Goal: Transaction & Acquisition: Purchase product/service

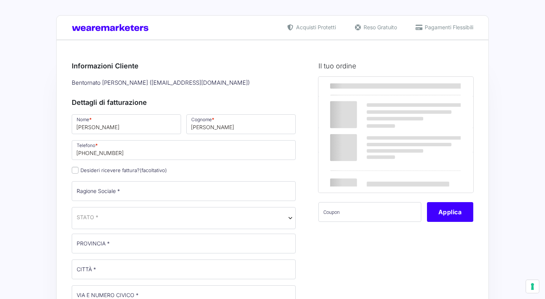
select select
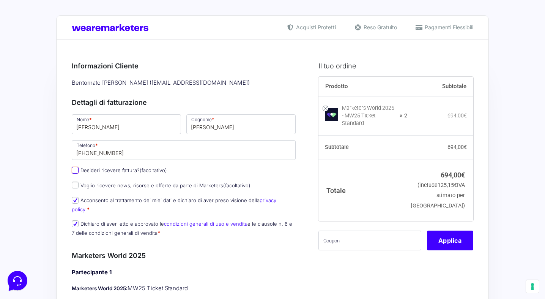
click at [77, 170] on input "Desideri ricevere fattura? (facoltativo)" at bounding box center [75, 170] width 7 height 7
checkbox input "true"
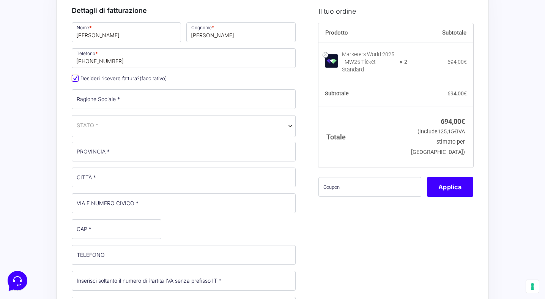
scroll to position [101, 0]
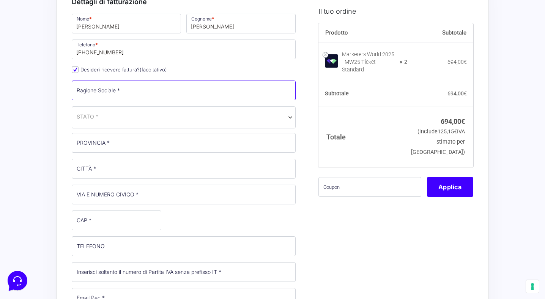
click at [135, 85] on input "Ragione Sociale *" at bounding box center [184, 91] width 224 height 20
type input "Domina Immobiliare di [PERSON_NAME]"
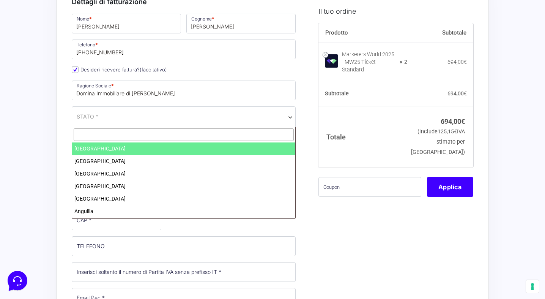
click at [135, 116] on span "STATO *" at bounding box center [184, 116] width 214 height 8
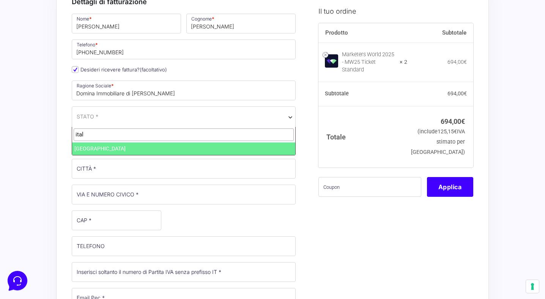
type input "ital"
select select "IT"
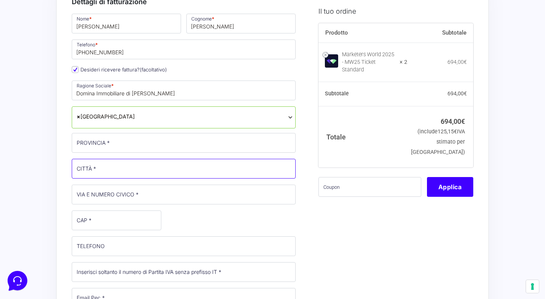
click at [112, 173] on input "CITTÀ *" at bounding box center [184, 169] width 224 height 20
type input "[PERSON_NAME]"
type input "[STREET_ADDRESS][PERSON_NAME]"
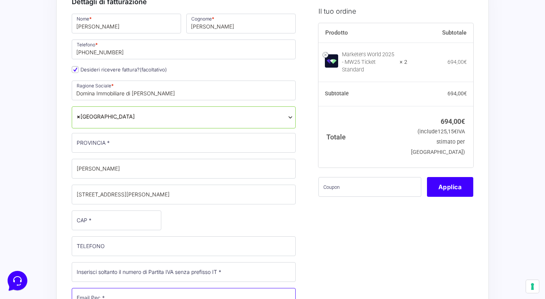
type input "[EMAIL_ADDRESS][DOMAIN_NAME]"
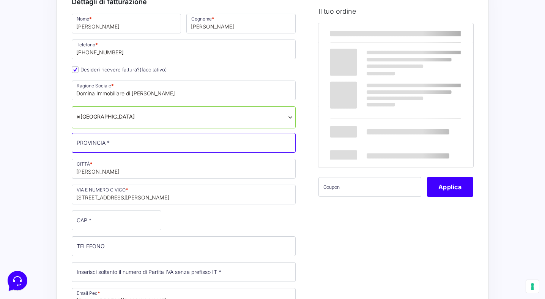
click at [124, 147] on input "PROVINCIA *" at bounding box center [184, 143] width 224 height 20
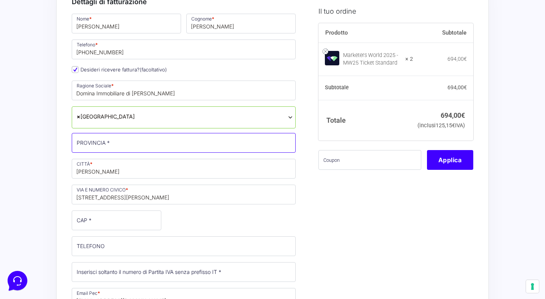
type input "[GEOGRAPHIC_DATA]"
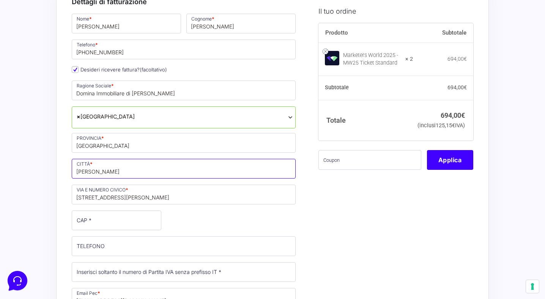
click at [137, 174] on input "[PERSON_NAME]" at bounding box center [184, 169] width 224 height 20
click at [221, 193] on input "[STREET_ADDRESS][PERSON_NAME]" at bounding box center [184, 195] width 224 height 20
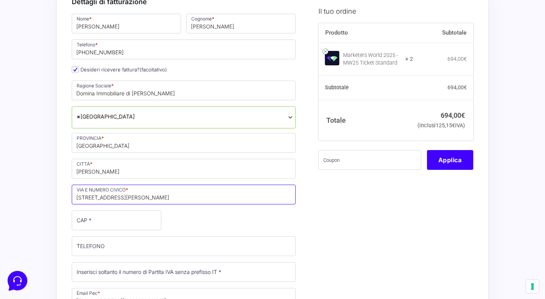
type input "[STREET_ADDRESS]"
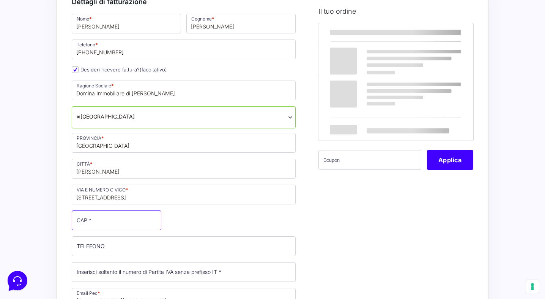
click at [120, 227] on input "CAP *" at bounding box center [117, 220] width 90 height 20
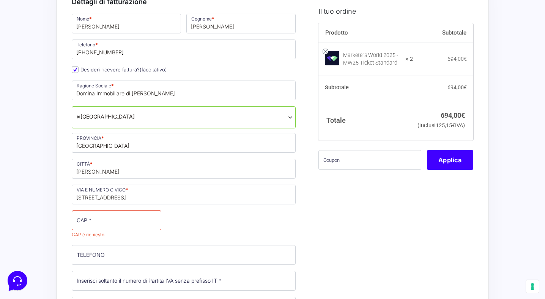
click at [172, 234] on div "Nome * [PERSON_NAME] * [PERSON_NAME] Telefono * [PHONE_NUMBER] Desideri ricever…" at bounding box center [183, 211] width 229 height 397
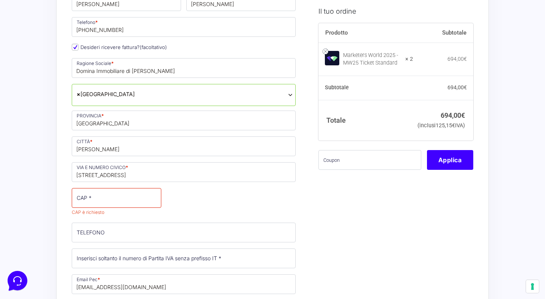
scroll to position [129, 0]
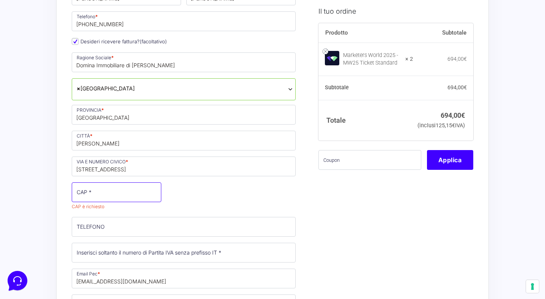
click at [115, 193] on input "CAP *" at bounding box center [117, 192] width 90 height 20
type input "50068"
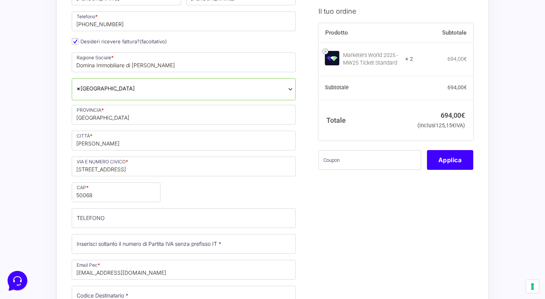
click at [179, 189] on div "Nome * [PERSON_NAME] * [PERSON_NAME] Telefono * [PHONE_NUMBER] Desideri ricever…" at bounding box center [183, 178] width 229 height 388
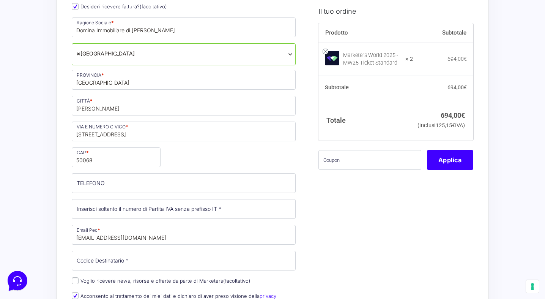
scroll to position [164, 0]
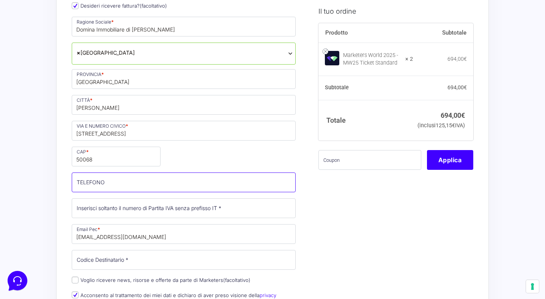
click at [134, 181] on input "TELEFONO (facoltativo)" at bounding box center [184, 182] width 224 height 20
type input "[PHONE_NUMBER]"
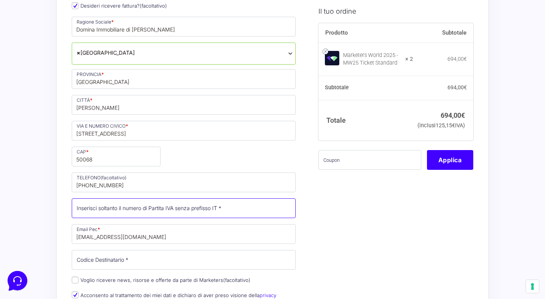
click at [229, 213] on input "Partita Iva *" at bounding box center [184, 208] width 224 height 20
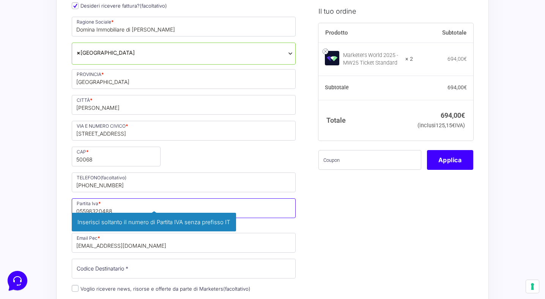
type input "05598320488"
click at [213, 224] on span "Inserisci soltanto il numero di Partita IVA senza prefisso IT" at bounding box center [154, 222] width 164 height 19
click at [274, 223] on p "Partita Iva * 05598320488 Inserisci soltanto il numero di Partita IVA senza pre…" at bounding box center [183, 212] width 229 height 31
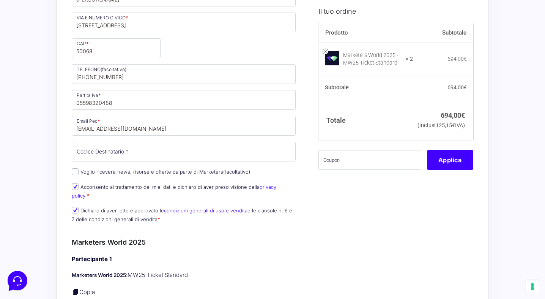
scroll to position [277, 0]
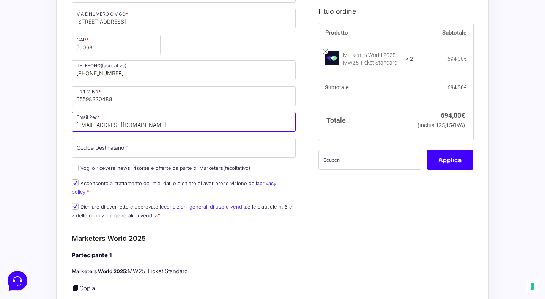
click at [143, 124] on input "[EMAIL_ADDRESS][DOMAIN_NAME]" at bounding box center [184, 122] width 224 height 20
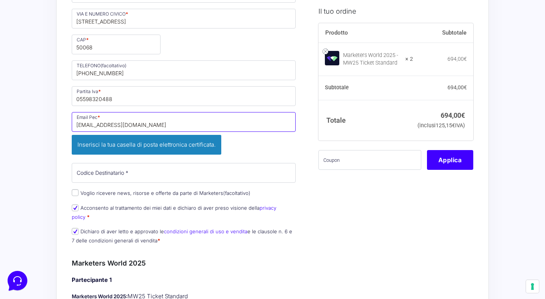
click at [143, 124] on input "[EMAIL_ADDRESS][DOMAIN_NAME]" at bounding box center [184, 122] width 224 height 20
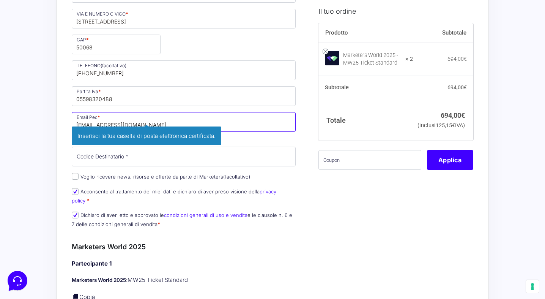
click at [143, 124] on input "[EMAIL_ADDRESS][DOMAIN_NAME]" at bounding box center [184, 122] width 224 height 20
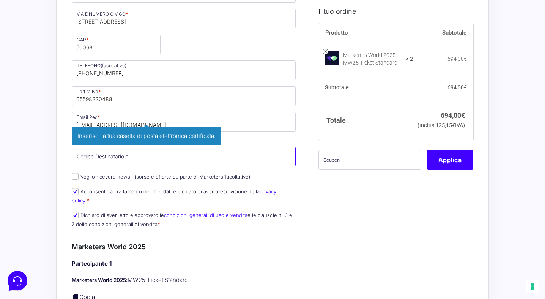
click at [265, 152] on div "Nome * [PERSON_NAME] * [PERSON_NAME] Telefono * [PHONE_NUMBER] Desideri ricever…" at bounding box center [183, 35] width 229 height 397
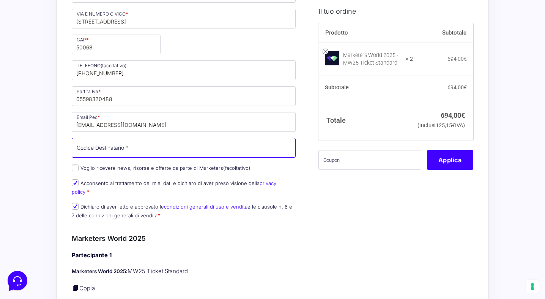
paste input "Usal8pv"
type input "Usal8pv"
click at [163, 134] on div "Nome * [PERSON_NAME] * [PERSON_NAME] Telefono * [PHONE_NUMBER] Desideri ricever…" at bounding box center [183, 31] width 229 height 388
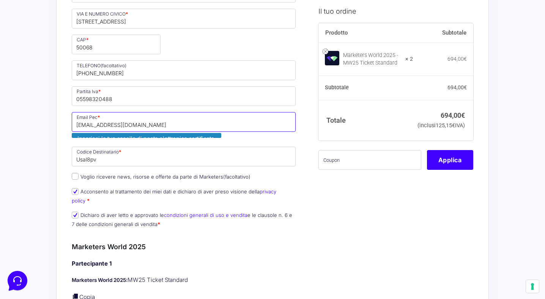
click at [157, 127] on input "[EMAIL_ADDRESS][DOMAIN_NAME]" at bounding box center [184, 122] width 224 height 20
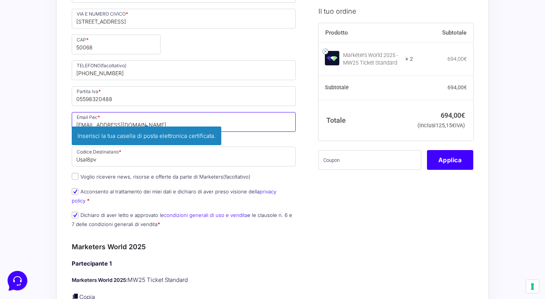
click at [157, 127] on span "[EMAIL_ADDRESS][DOMAIN_NAME] Inserisci la tua [PERSON_NAME] di posta elettronic…" at bounding box center [184, 125] width 224 height 27
click at [157, 127] on span "Inserisci la tua casella di posta elettronica certificata." at bounding box center [147, 135] width 150 height 19
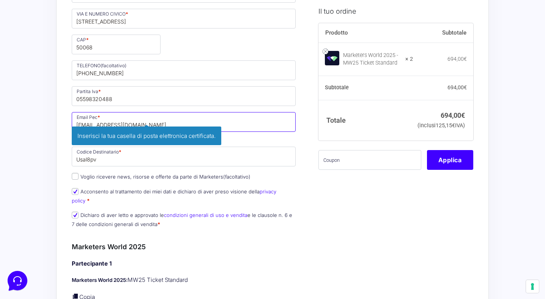
click at [139, 122] on input "[EMAIL_ADDRESS][DOMAIN_NAME]" at bounding box center [184, 122] width 224 height 20
click at [321, 170] on input "text" at bounding box center [370, 160] width 103 height 20
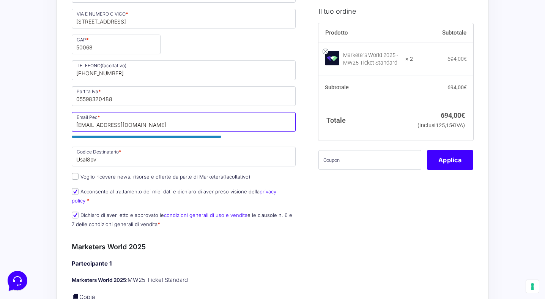
click at [145, 130] on input "[EMAIL_ADDRESS][DOMAIN_NAME]" at bounding box center [184, 122] width 224 height 20
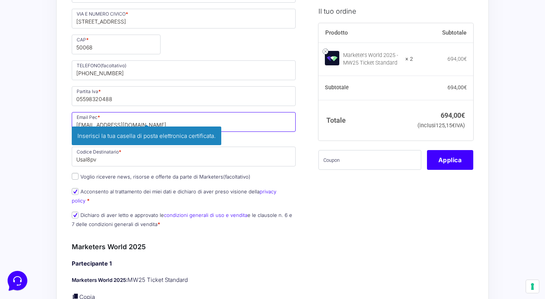
type input "[EMAIL_ADDRESS][DOMAIN_NAME]"
click at [232, 215] on p "Dichiaro di aver letto e approvato le condizioni generali di uso e vendita e le…" at bounding box center [183, 220] width 229 height 20
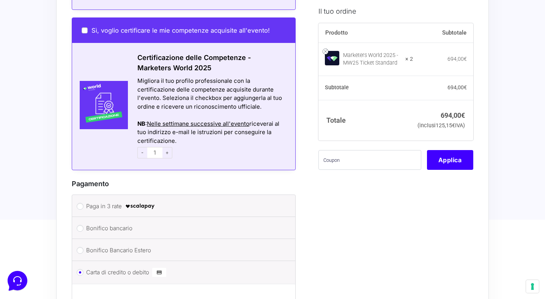
scroll to position [1196, 0]
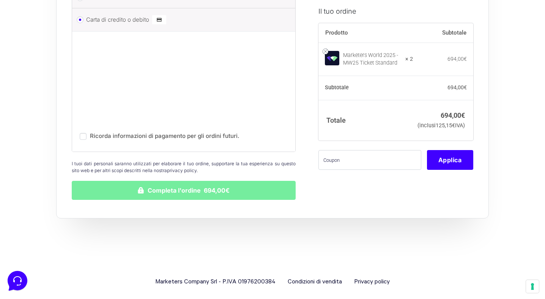
click at [213, 185] on button "Completa l'ordine 694,00€" at bounding box center [184, 190] width 224 height 19
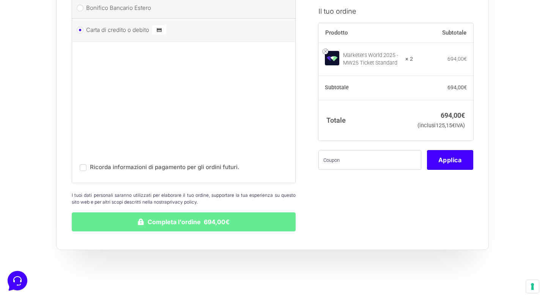
scroll to position [1224, 0]
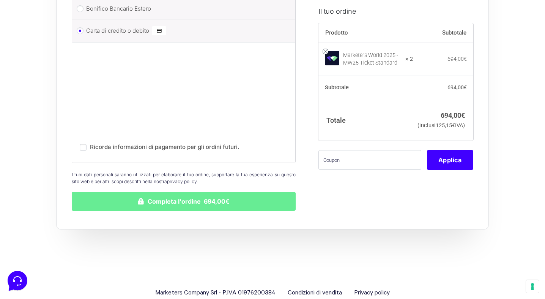
click at [238, 139] on p "Ricorda informazioni di pagamento per gli ordini futuri." at bounding box center [184, 145] width 208 height 15
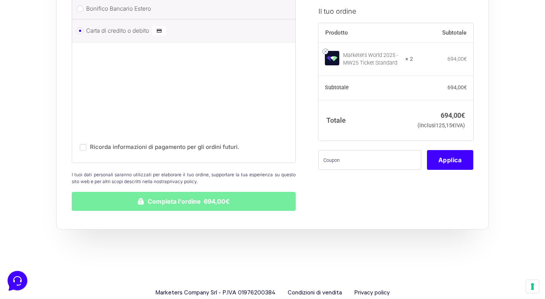
click at [209, 192] on button "Completa l'ordine 694,00€" at bounding box center [184, 201] width 224 height 19
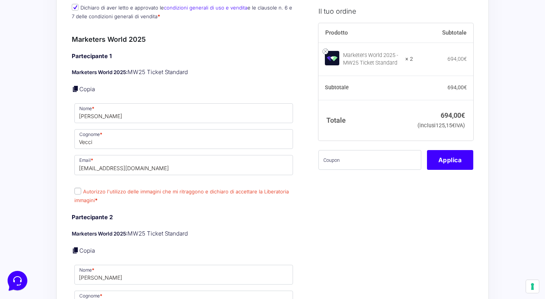
scroll to position [528, 0]
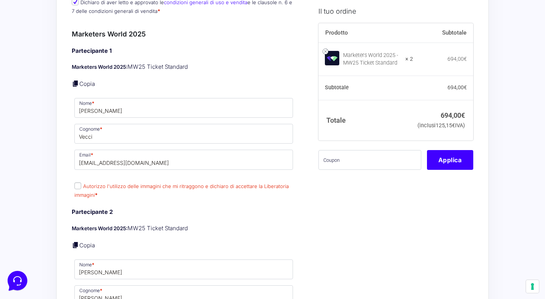
click at [81, 182] on input "Autorizzo l'utilizzo delle immagini che mi ritraggono e dichiaro di accettare l…" at bounding box center [77, 185] width 7 height 7
checkbox input "true"
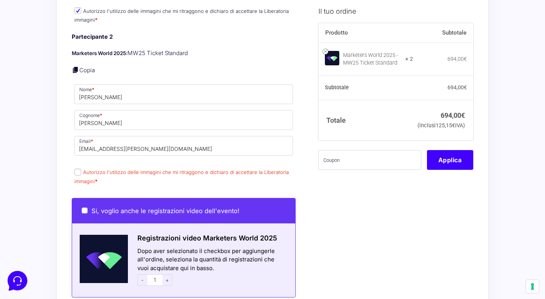
scroll to position [717, 0]
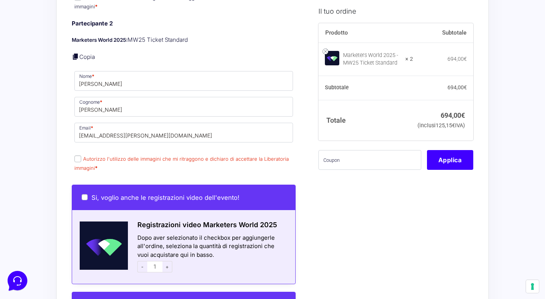
click at [77, 155] on input "Autorizzo l'utilizzo delle immagini che mi ritraggono e dichiaro di accettare l…" at bounding box center [77, 158] width 7 height 7
checkbox input "true"
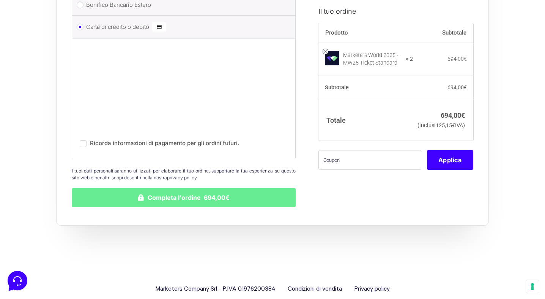
scroll to position [1235, 0]
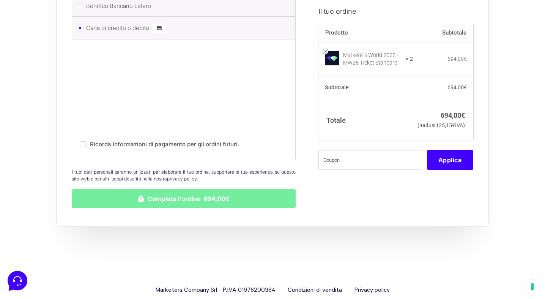
click at [149, 191] on button "Completa l'ordine 694,00€" at bounding box center [184, 198] width 224 height 19
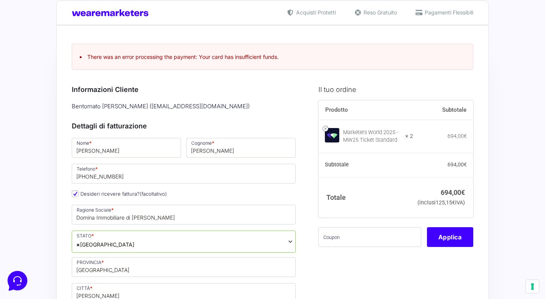
scroll to position [14, 0]
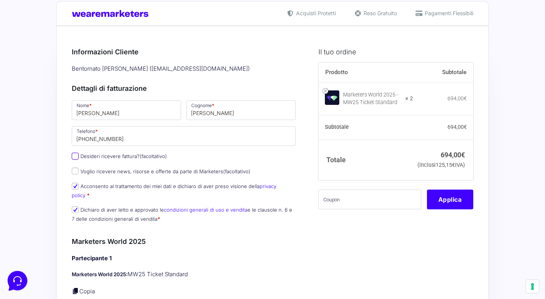
click at [76, 156] on input "Desideri ricevere fattura? (facoltativo)" at bounding box center [75, 156] width 7 height 7
checkbox input "true"
type input "Domina Immobiliare di [PERSON_NAME]"
select select "IT"
type input "[GEOGRAPHIC_DATA]"
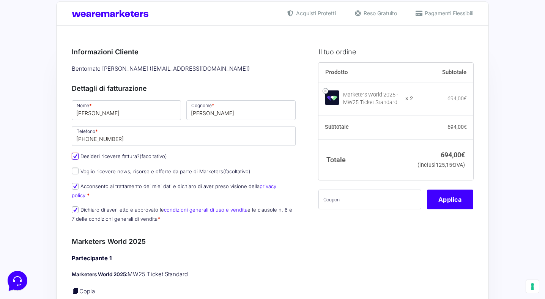
type input "[PERSON_NAME]"
type input "[STREET_ADDRESS]"
type input "50068"
type input "[PHONE_NUMBER]"
type input "05598320488"
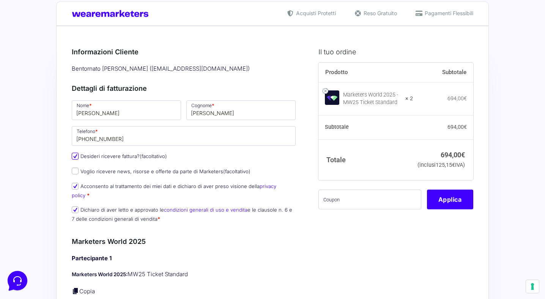
type input "[EMAIL_ADDRESS][DOMAIN_NAME]"
type input "Usal8pv"
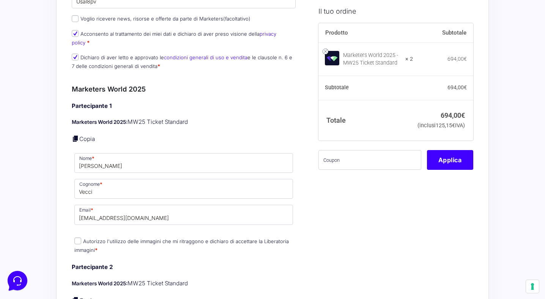
scroll to position [426, 0]
click at [77, 237] on input "Autorizzo l'utilizzo delle immagini che mi ritraggono e dichiaro di accettare l…" at bounding box center [77, 240] width 7 height 7
checkbox input "true"
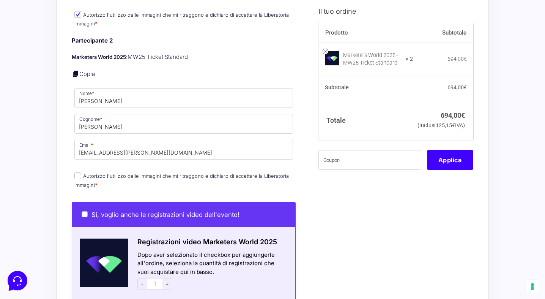
scroll to position [674, 0]
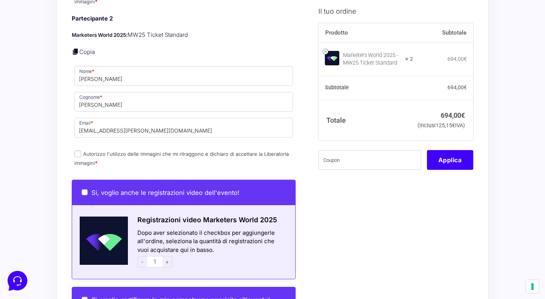
click at [76, 150] on input "Autorizzo l'utilizzo delle immagini che mi ritraggono e dichiaro di accettare l…" at bounding box center [77, 153] width 7 height 7
checkbox input "true"
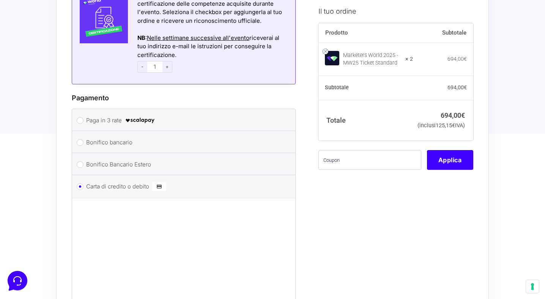
scroll to position [1058, 0]
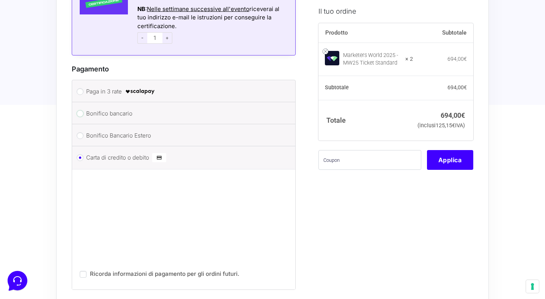
click at [81, 110] on input "Bonifico bancario" at bounding box center [80, 113] width 7 height 7
radio input "true"
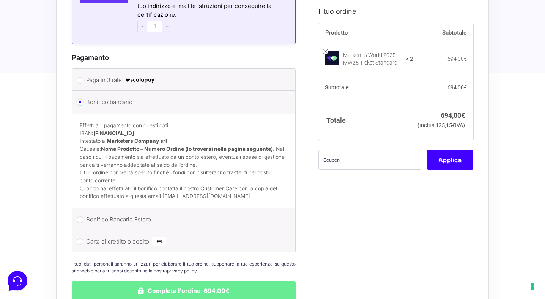
scroll to position [1072, 0]
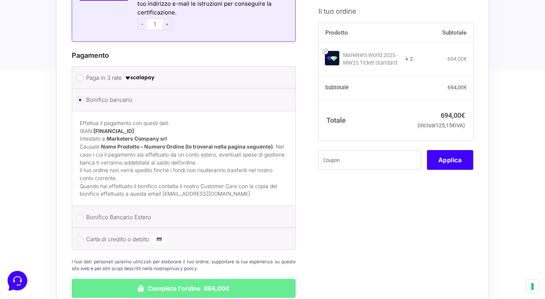
click at [81, 74] on input "Paga in 3 rate" at bounding box center [80, 77] width 7 height 7
radio input "true"
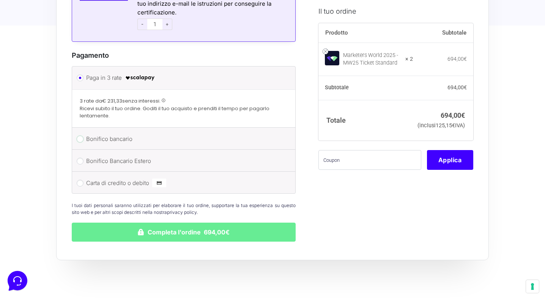
click at [79, 136] on input "Bonifico bancario" at bounding box center [80, 139] width 7 height 7
radio input "true"
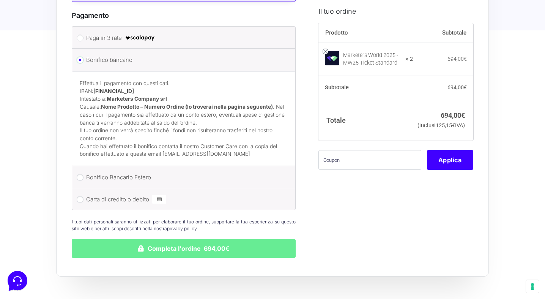
scroll to position [1115, 0]
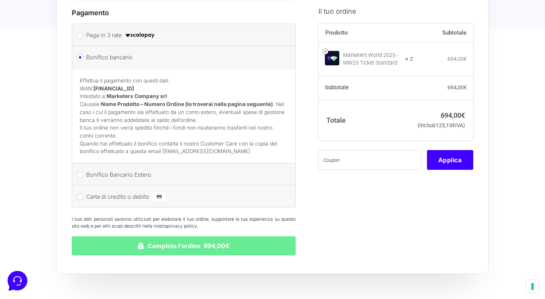
click at [82, 193] on input "Carta di credito o debito" at bounding box center [80, 196] width 7 height 7
radio input "true"
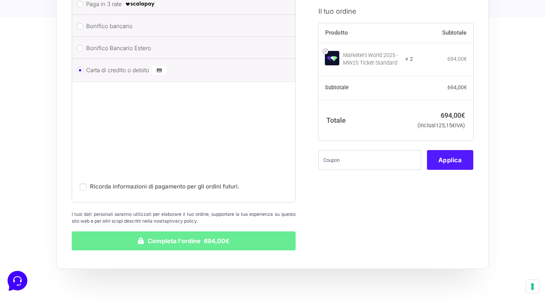
scroll to position [1196, 0]
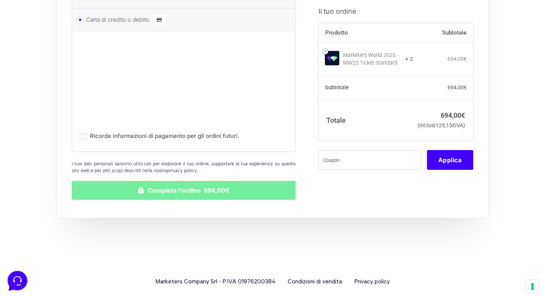
click at [193, 183] on button "Completa l'ordine 694,00€" at bounding box center [184, 190] width 224 height 19
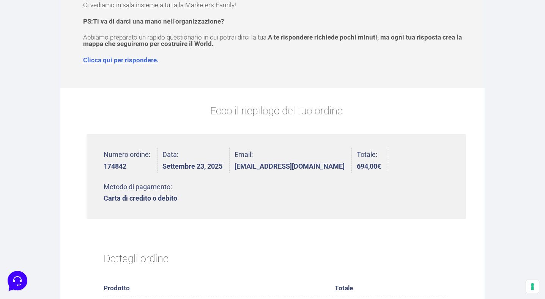
scroll to position [107, 0]
click at [126, 60] on link "Clicca qui per rispondere." at bounding box center [121, 60] width 76 height 8
